Goal: Information Seeking & Learning: Learn about a topic

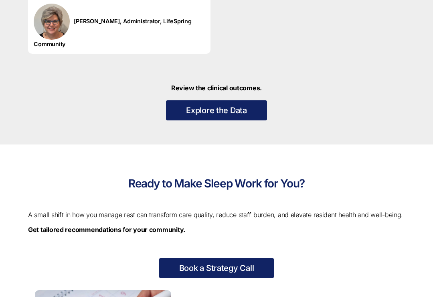
scroll to position [1346, 0]
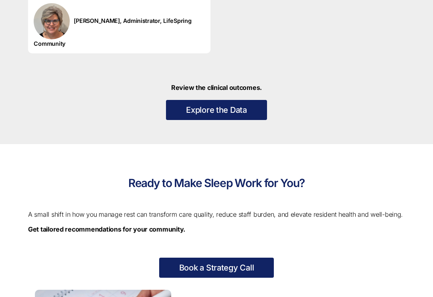
click at [240, 112] on link "Explore the Data" at bounding box center [216, 110] width 101 height 20
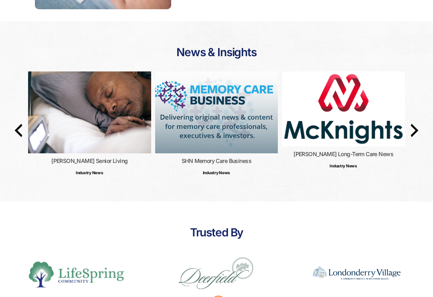
scroll to position [1755, 0]
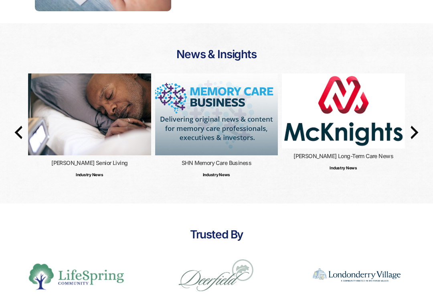
click at [73, 163] on h4 "McKnight's Senior Living" at bounding box center [89, 162] width 123 height 7
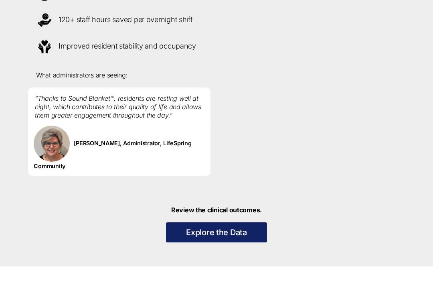
scroll to position [1223, 0]
click at [242, 230] on link "Explore the Data" at bounding box center [216, 232] width 101 height 20
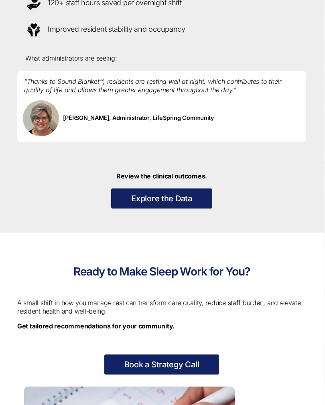
scroll to position [1316, 1]
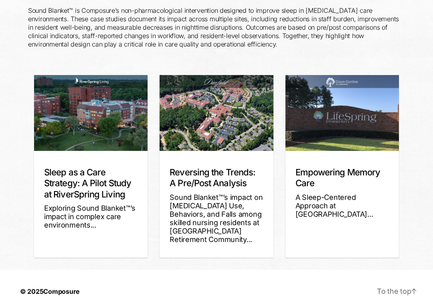
scroll to position [145, 0]
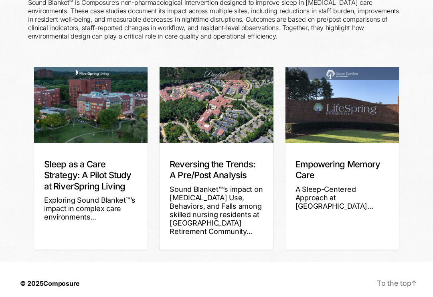
click at [241, 199] on div "Sound Blanket™’s impact on [MEDICAL_DATA] Use, Behaviors, and Falls among skill…" at bounding box center [216, 210] width 93 height 51
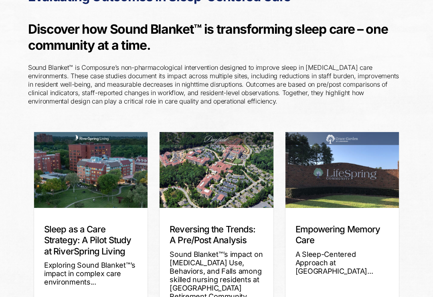
scroll to position [64, 0]
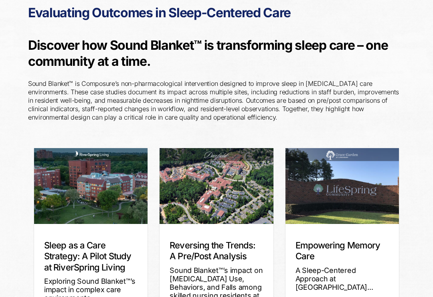
click at [213, 238] on div "Reversing the Trends: A Pre/Post Analysis Sound Blanket™’s impact on Sleep, Med…" at bounding box center [217, 277] width 114 height 107
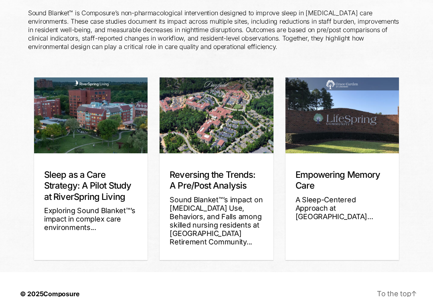
scroll to position [145, 0]
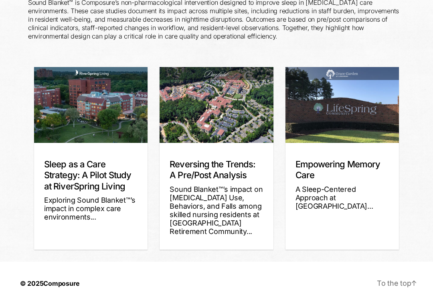
click at [215, 205] on div "Sound Blanket™’s impact on Sleep, Medication Use, Behaviors, and Falls among sk…" at bounding box center [216, 210] width 93 height 51
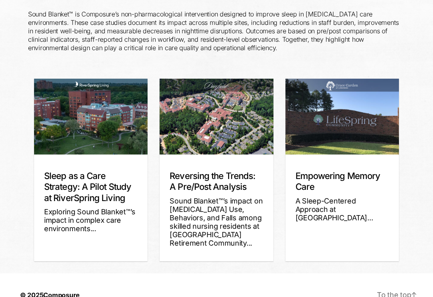
scroll to position [138, 0]
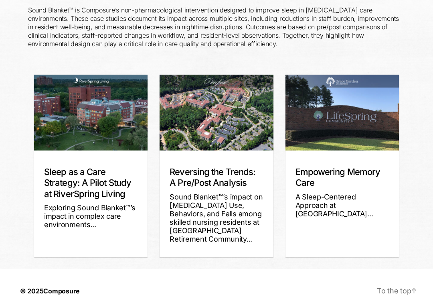
click at [239, 219] on div "Sound Blanket™’s impact on Sleep, Medication Use, Behaviors, and Falls among sk…" at bounding box center [216, 218] width 93 height 51
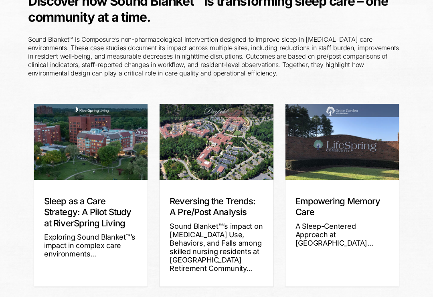
scroll to position [109, 0]
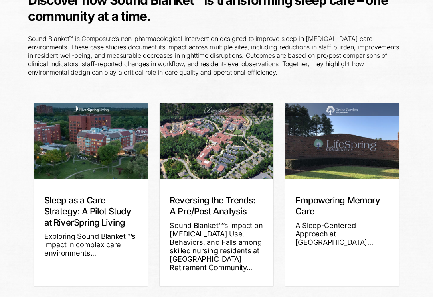
click at [220, 240] on div "Sound Blanket™’s impact on Sleep, Medication Use, Behaviors, and Falls among sk…" at bounding box center [216, 246] width 93 height 51
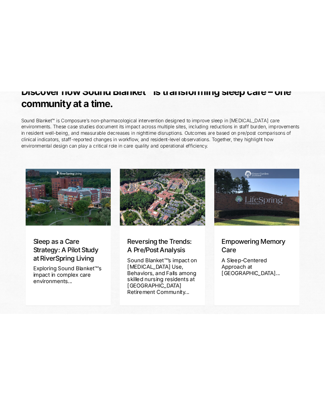
scroll to position [0, 0]
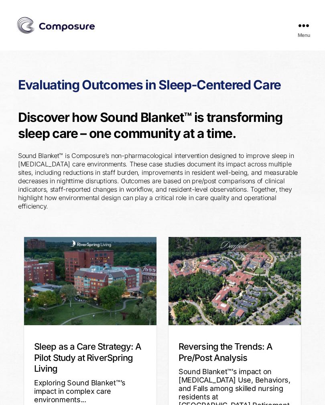
click at [241, 278] on img at bounding box center [234, 281] width 159 height 106
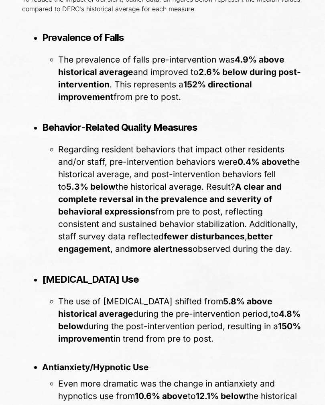
scroll to position [1105, 0]
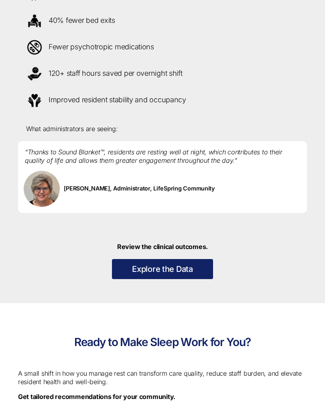
scroll to position [1251, 0]
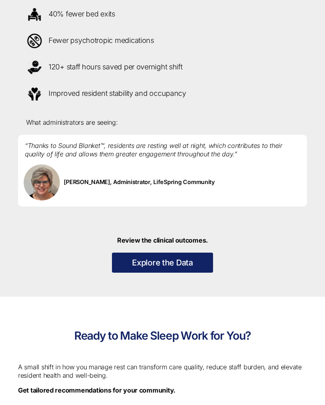
click at [185, 271] on link "Explore the Data" at bounding box center [162, 263] width 101 height 20
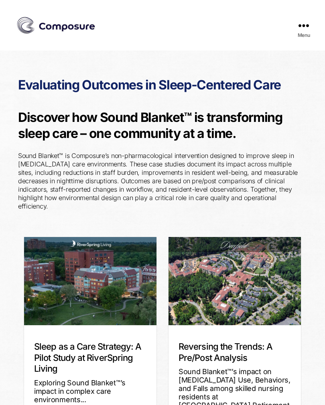
click at [240, 368] on div "Sound Blanket™’s impact on Sleep, Medication Use, Behaviors, and Falls among sk…" at bounding box center [235, 393] width 112 height 51
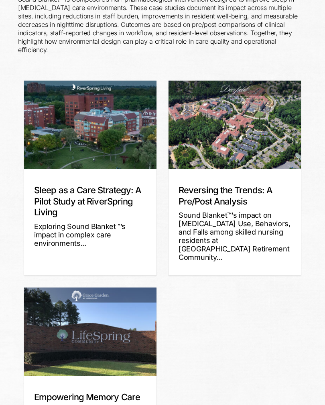
scroll to position [163, 0]
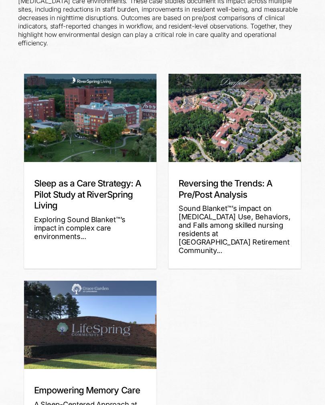
click at [231, 204] on div "Sound Blanket™’s impact on Sleep, Medication Use, Behaviors, and Falls among sk…" at bounding box center [235, 229] width 112 height 51
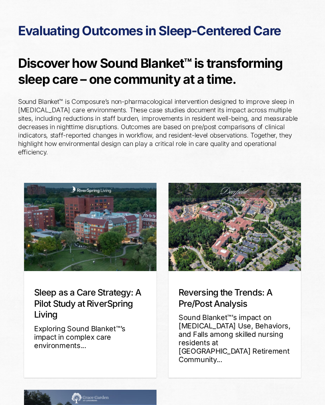
scroll to position [54, 0]
click at [247, 230] on img at bounding box center [234, 227] width 159 height 106
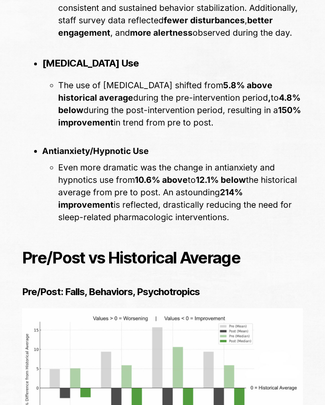
scroll to position [1322, 0]
